Goal: Task Accomplishment & Management: Manage account settings

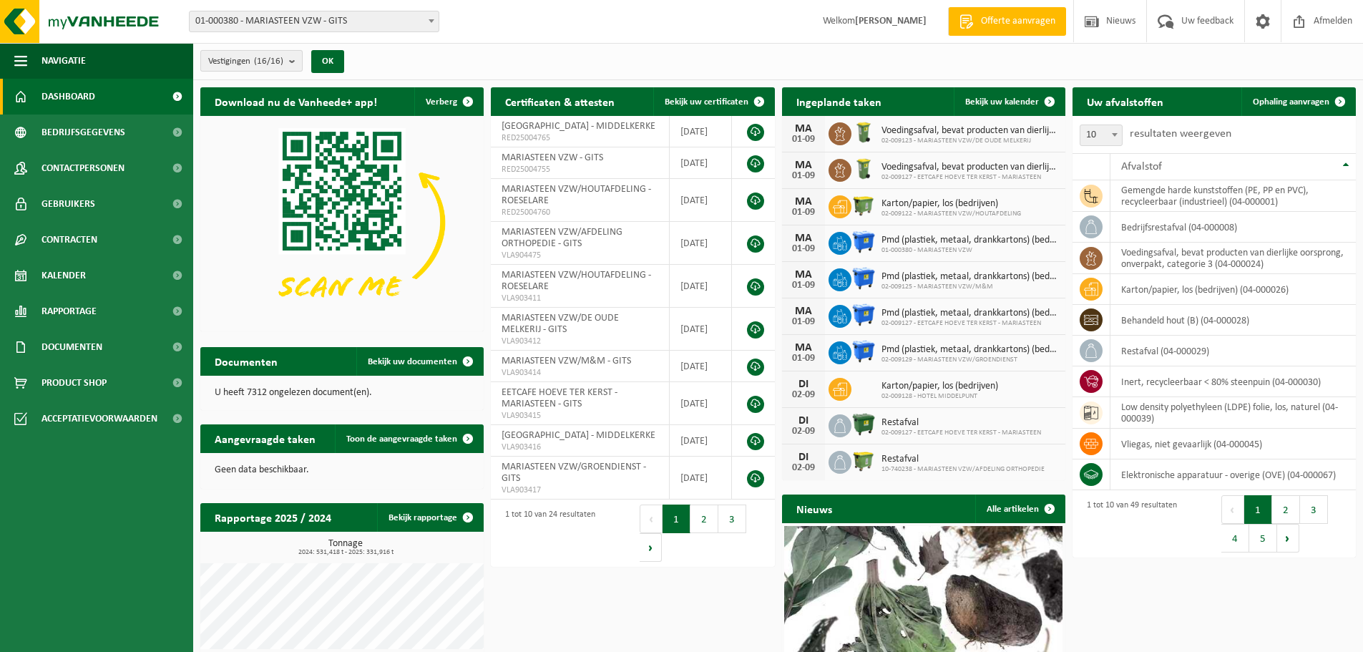
click at [291, 61] on b "submit" at bounding box center [295, 61] width 13 height 20
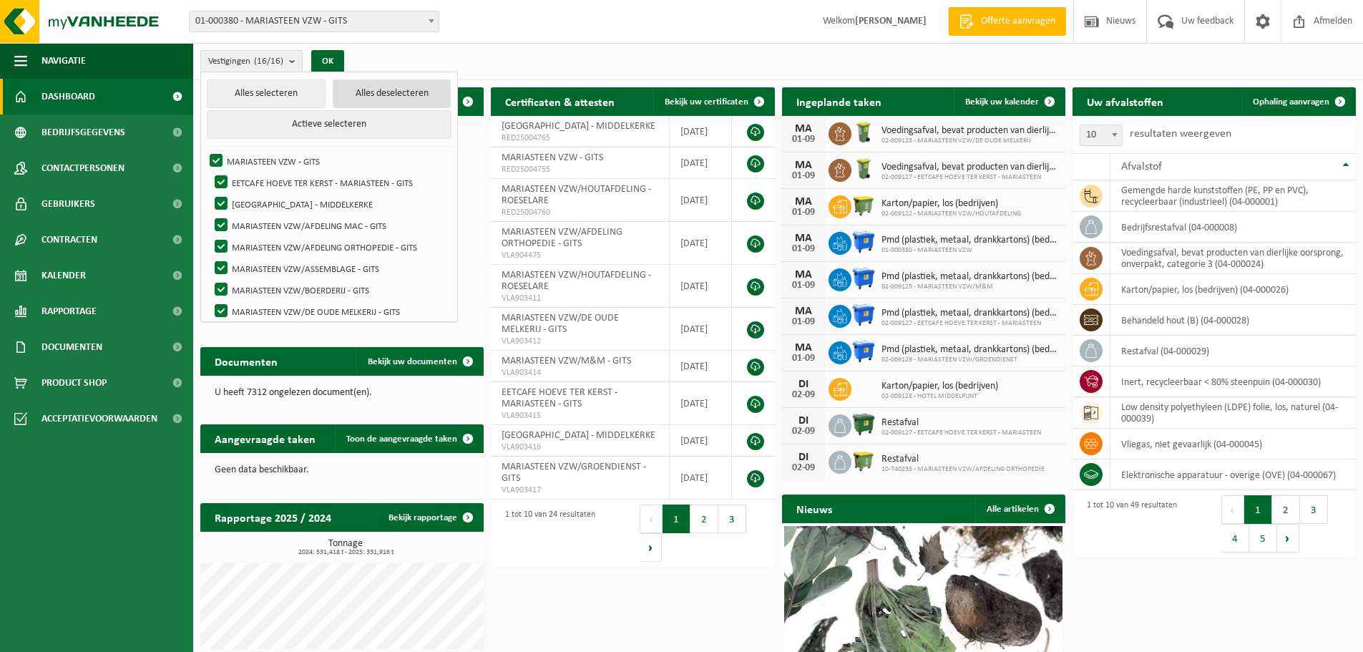
click at [372, 87] on button "Alles deselecteren" at bounding box center [392, 93] width 119 height 29
checkbox input "false"
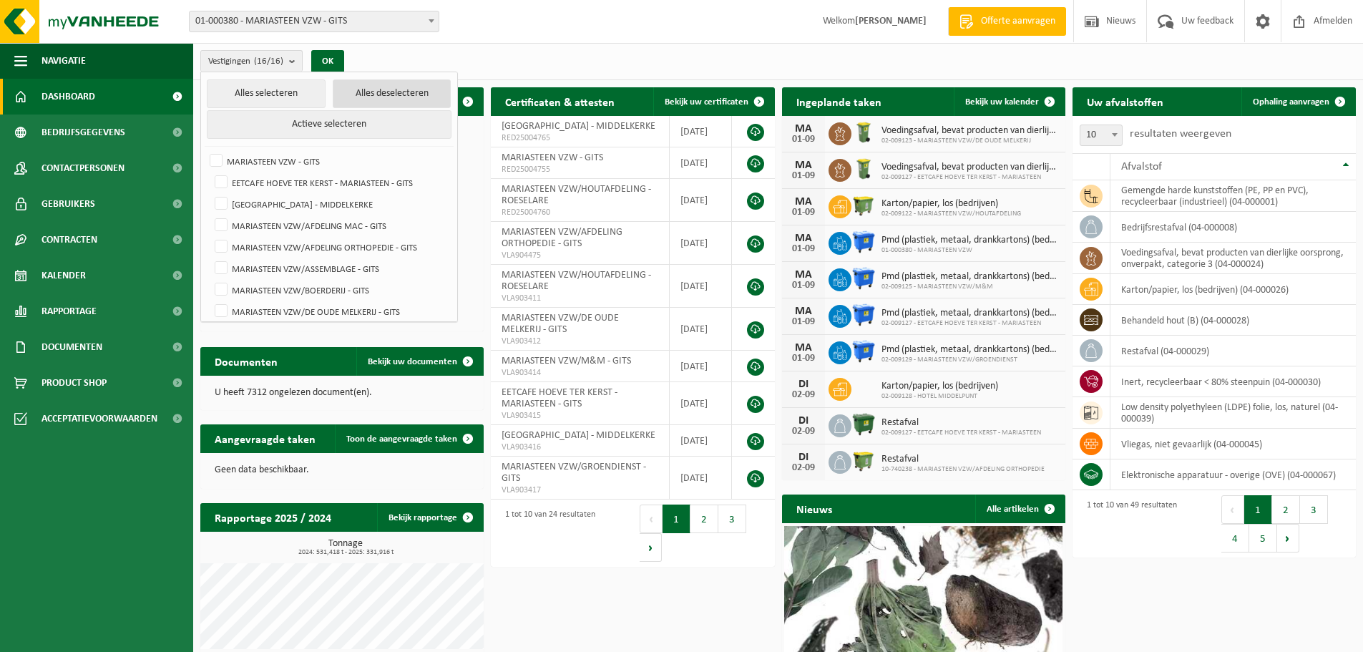
checkbox input "false"
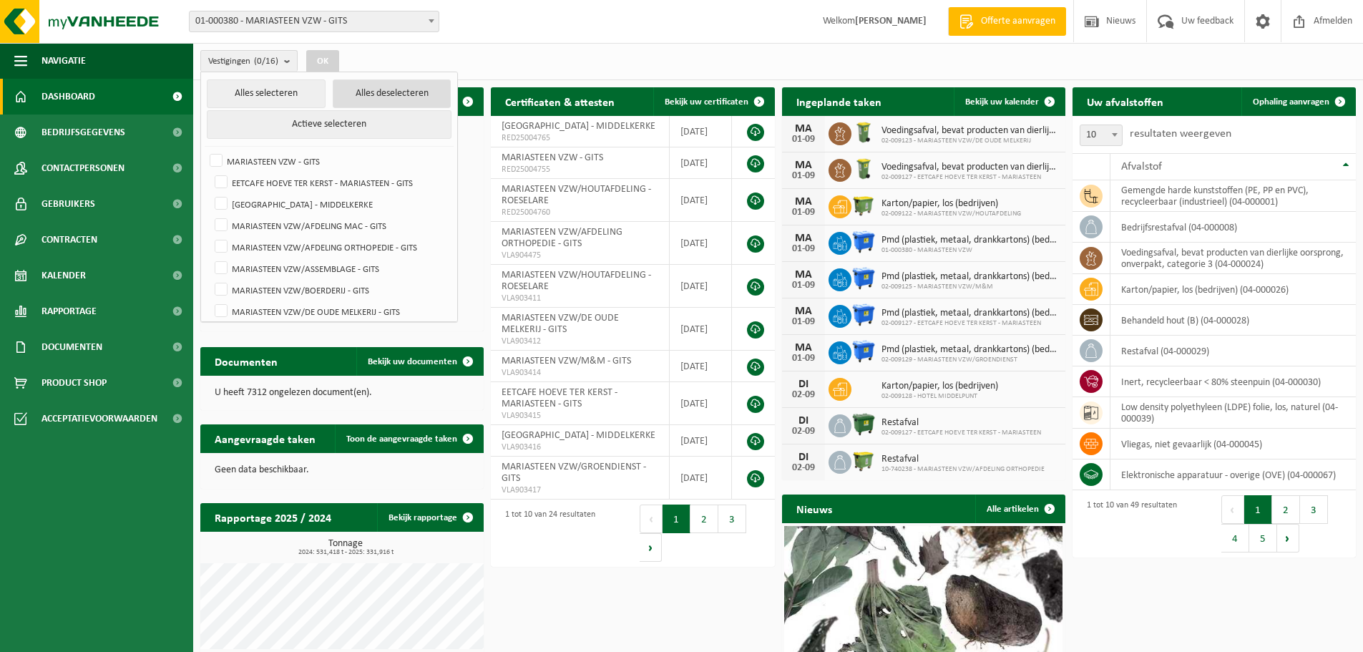
checkbox input "false"
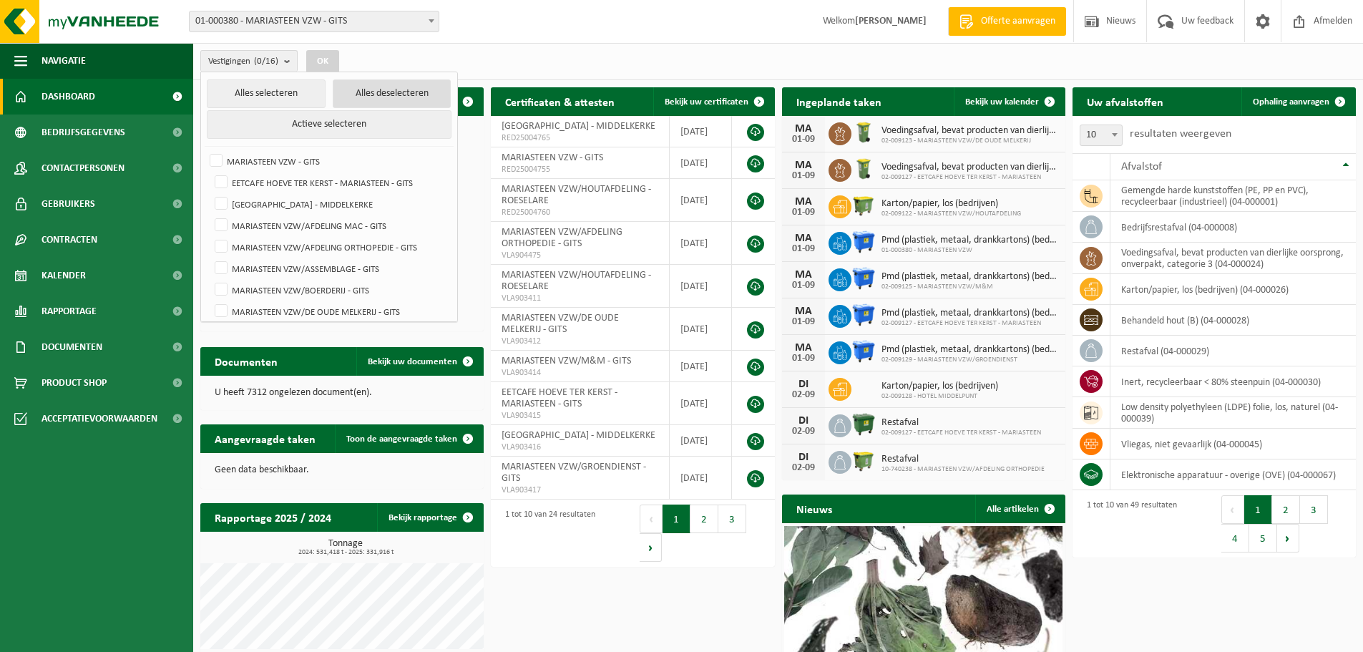
checkbox input "false"
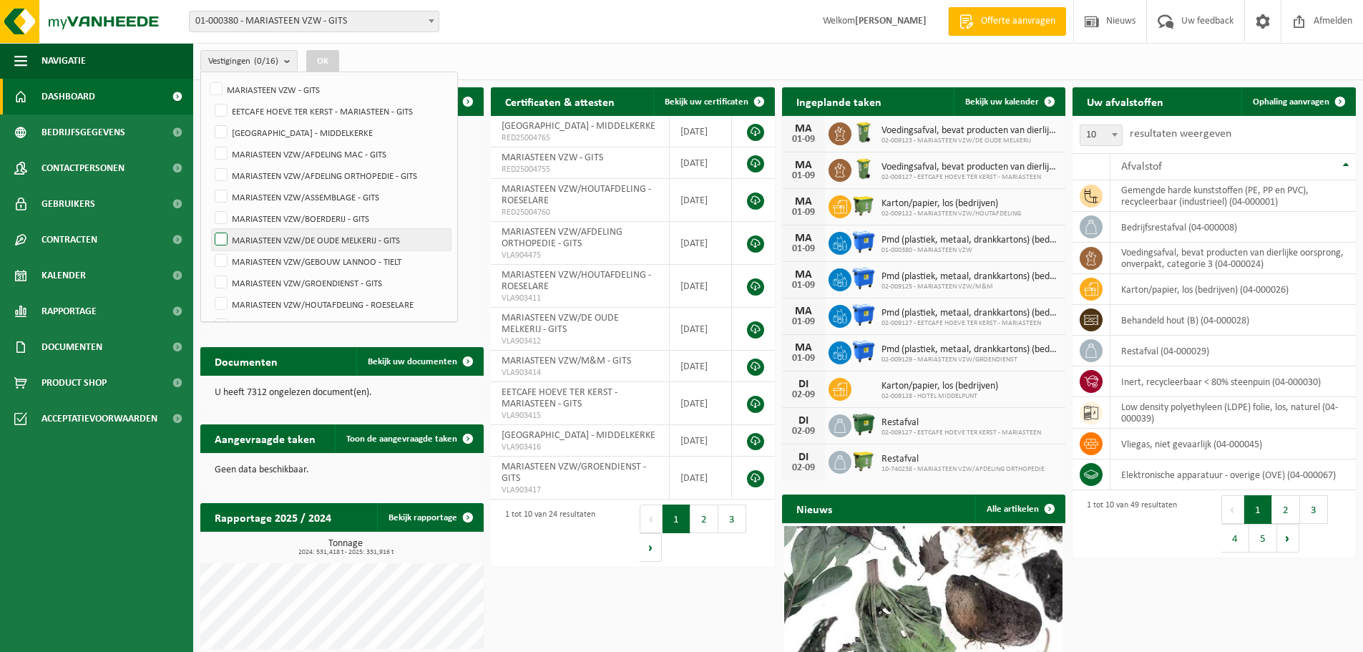
scroll to position [143, 0]
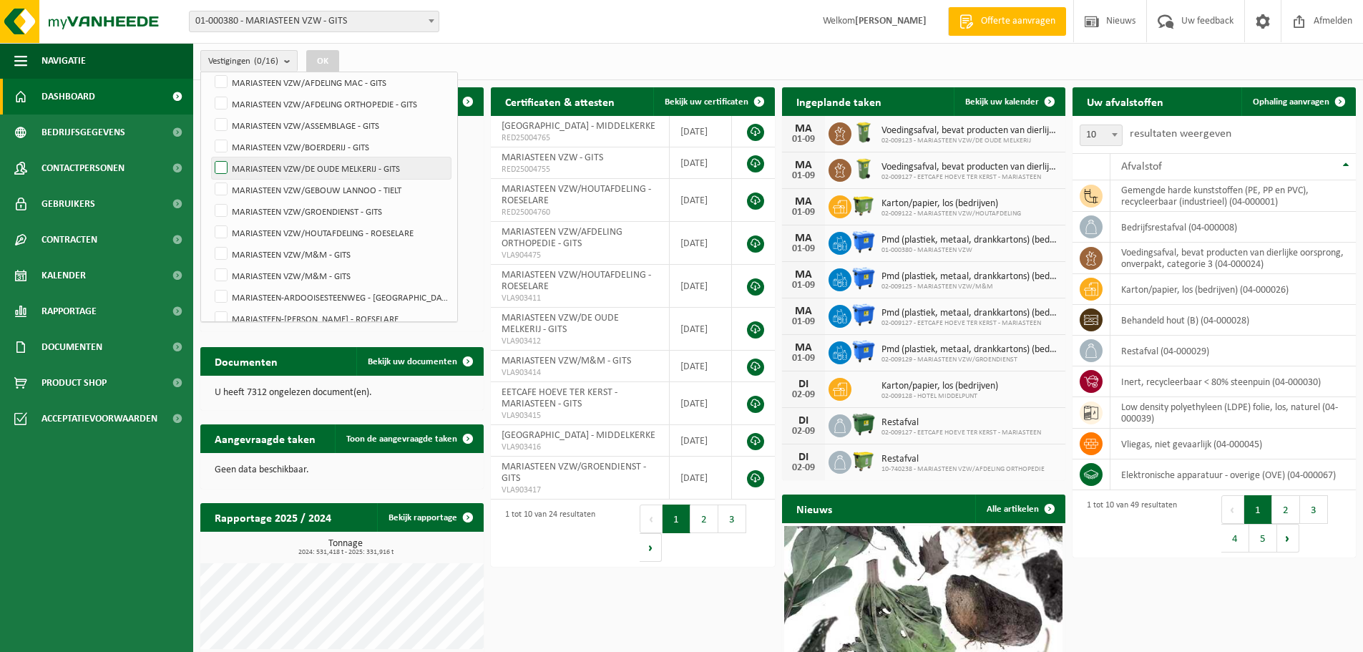
click at [404, 228] on label "MARIASTEEN VZW/HOUTAFDELING - ROESELARE" at bounding box center [331, 232] width 239 height 21
click at [210, 222] on input "MARIASTEEN VZW/HOUTAFDELING - ROESELARE" at bounding box center [209, 221] width 1 height 1
checkbox input "true"
click at [328, 57] on button "OK" at bounding box center [322, 61] width 33 height 23
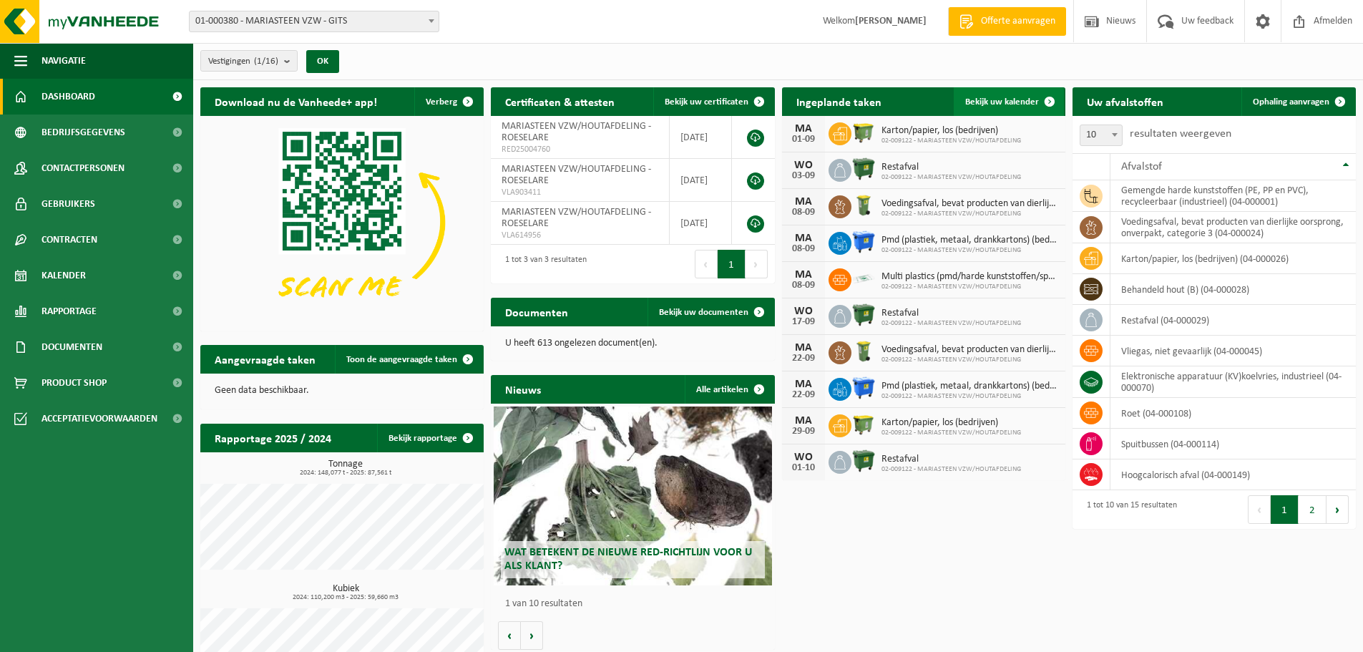
click at [1012, 102] on span "Bekijk uw kalender" at bounding box center [1002, 101] width 74 height 9
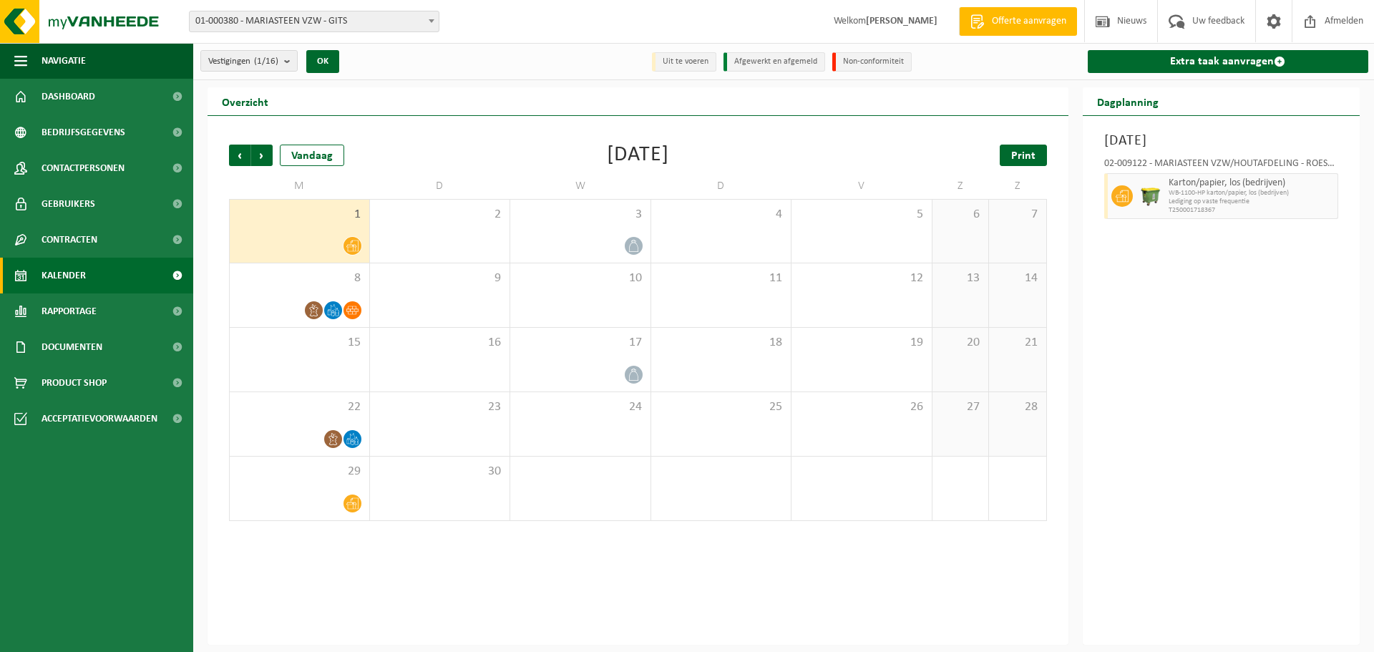
click at [1041, 156] on link "Print" at bounding box center [1023, 155] width 47 height 21
click at [265, 154] on span "Volgende" at bounding box center [261, 155] width 21 height 21
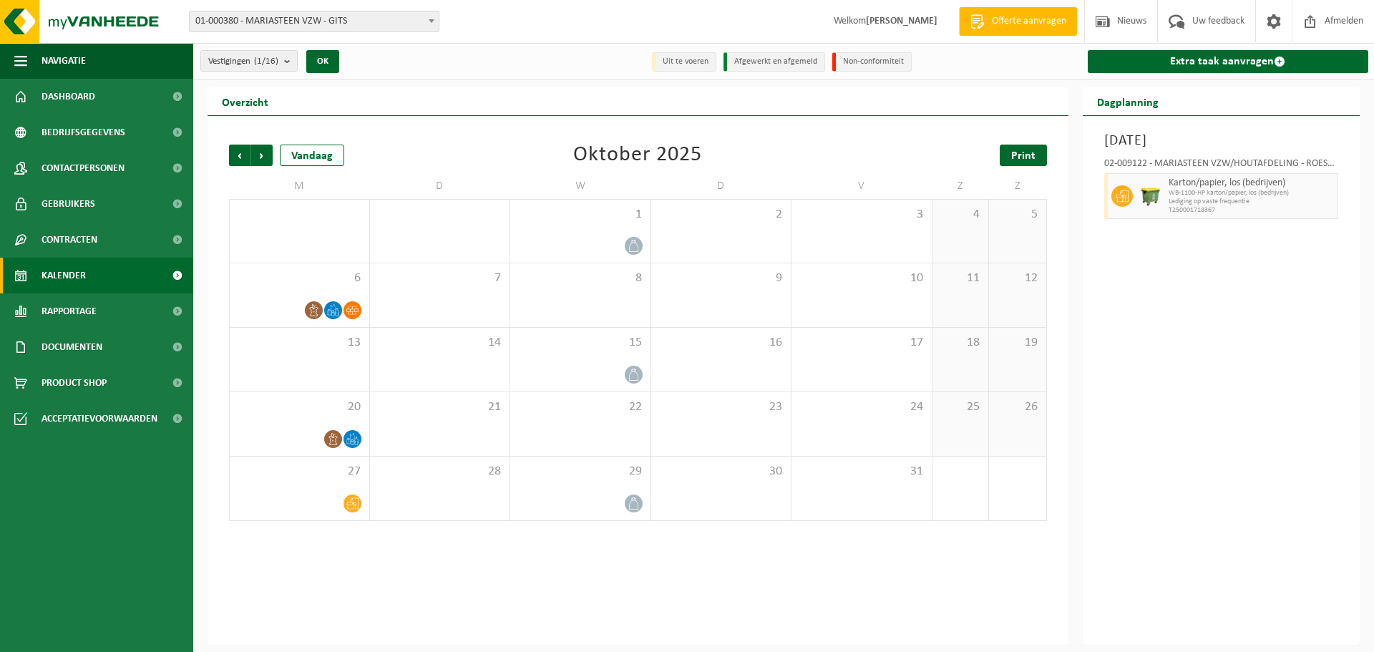
click at [1032, 155] on span "Print" at bounding box center [1023, 155] width 24 height 11
